Goal: Check status: Check status

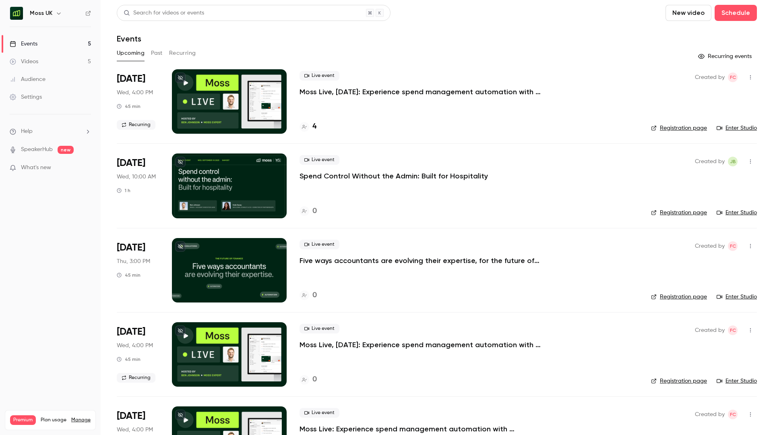
click at [44, 12] on h6 "Moss UK" at bounding box center [41, 13] width 23 height 8
click at [56, 11] on icon "button" at bounding box center [59, 13] width 6 height 6
click at [70, 66] on li "Switch channel 5" at bounding box center [67, 73] width 121 height 21
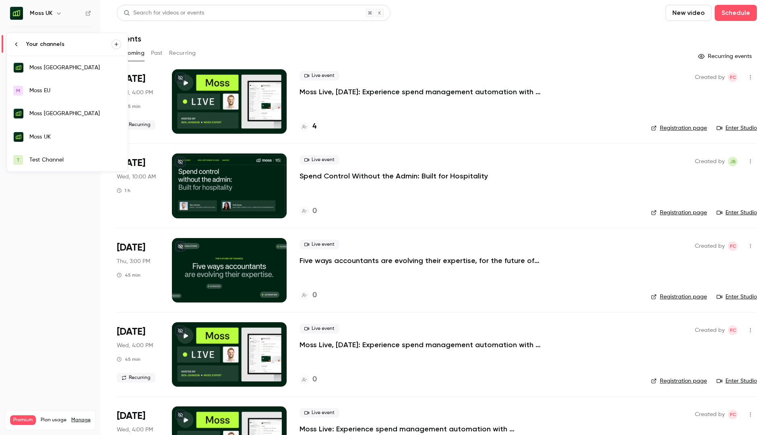
click at [56, 66] on div "Moss [GEOGRAPHIC_DATA]" at bounding box center [75, 68] width 92 height 8
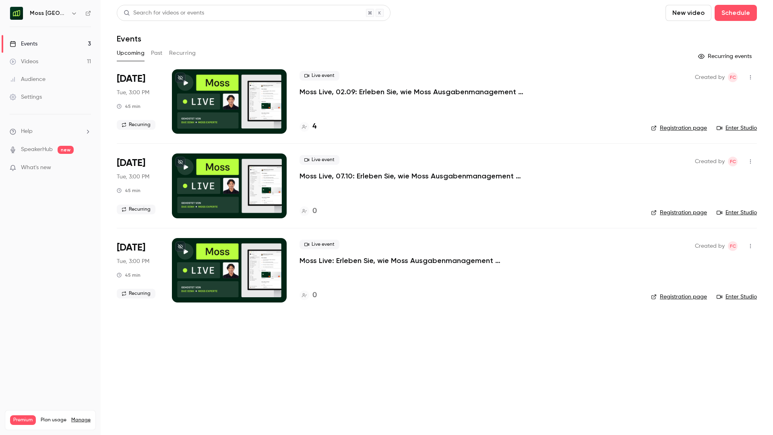
click at [346, 89] on p "Moss Live, 02.09: Erleben Sie, wie Moss Ausgabenmanagement automatisiert" at bounding box center [419, 92] width 241 height 10
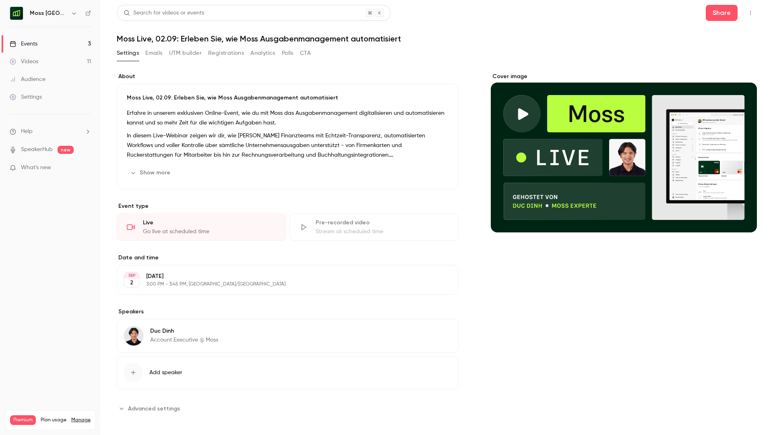
click at [173, 48] on button "UTM builder" at bounding box center [185, 53] width 33 height 13
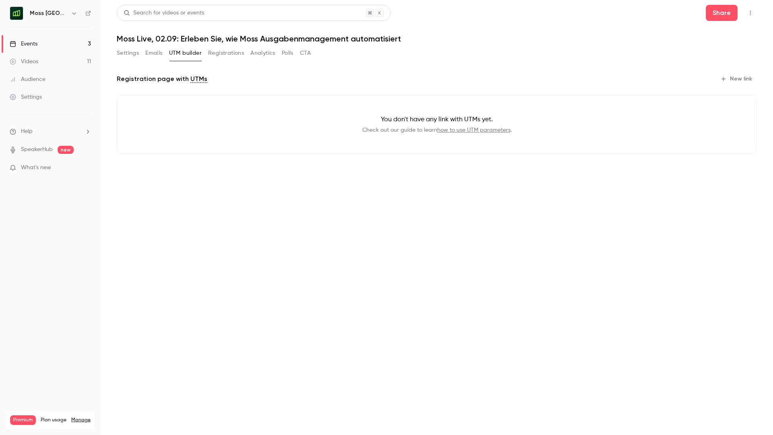
click at [149, 54] on button "Emails" at bounding box center [153, 53] width 17 height 13
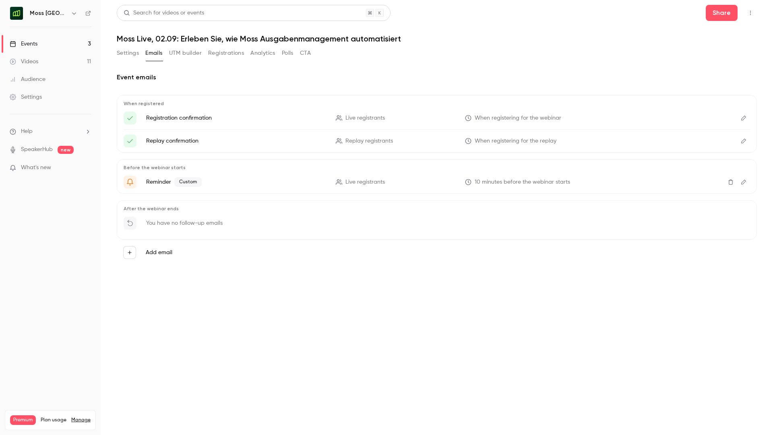
click at [218, 52] on button "Registrations" at bounding box center [226, 53] width 36 height 13
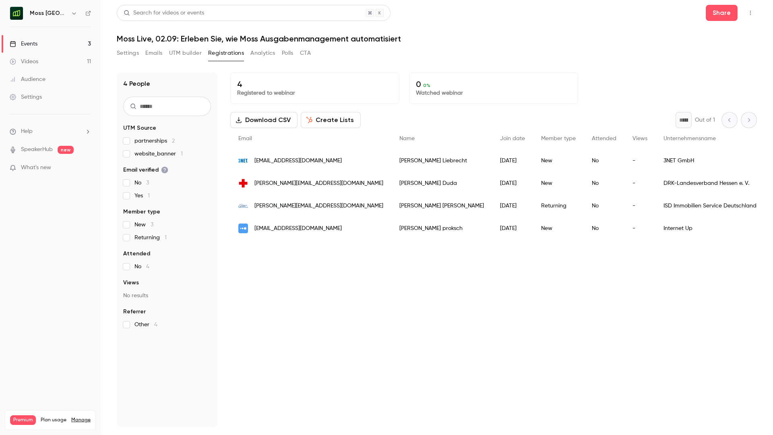
click at [642, 89] on div "4 Registered to webinar 0 0 % Watched webinar" at bounding box center [493, 87] width 526 height 31
drag, startPoint x: 327, startPoint y: 183, endPoint x: 254, endPoint y: 183, distance: 73.2
click at [254, 183] on div "[PERSON_NAME][EMAIL_ADDRESS][DOMAIN_NAME]" at bounding box center [310, 183] width 161 height 23
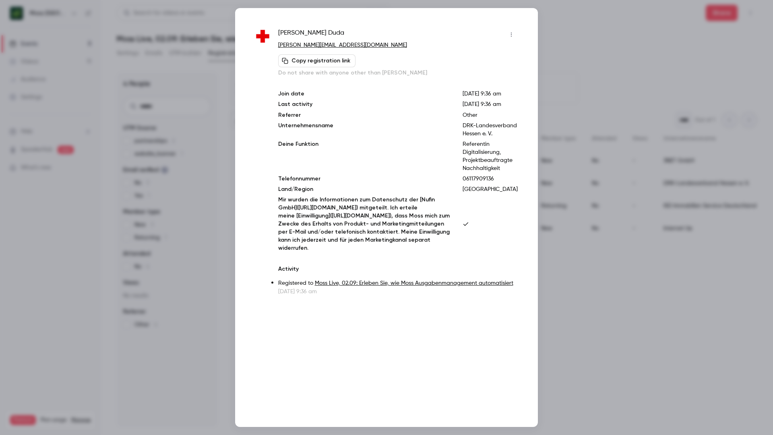
click at [584, 39] on div at bounding box center [386, 217] width 773 height 435
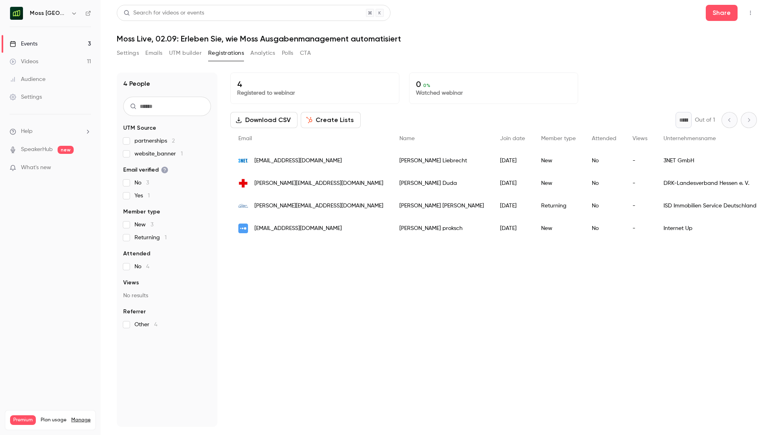
click at [155, 140] on span "partnerships 2" at bounding box center [154, 141] width 40 height 8
click at [531, 28] on header "Search for videos or events Share Moss Live, 02.09: Erleben Sie, wie Moss Ausga…" at bounding box center [437, 24] width 640 height 39
click at [452, 57] on div "Settings Emails UTM builder Registrations Analytics Polls CTA" at bounding box center [437, 55] width 640 height 16
click at [393, 45] on div "Search for videos or events Share Moss Live, 02.09: Erleben Sie, wie Moss Ausga…" at bounding box center [437, 216] width 640 height 422
